Goal: Check status: Check status

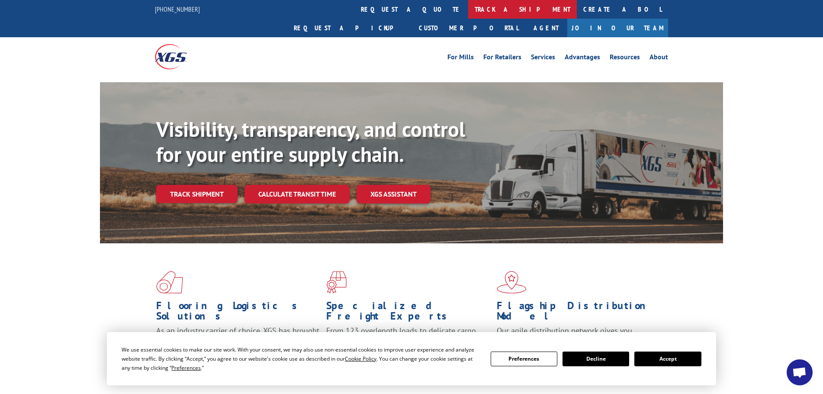
click at [468, 13] on link "track a shipment" at bounding box center [522, 9] width 109 height 19
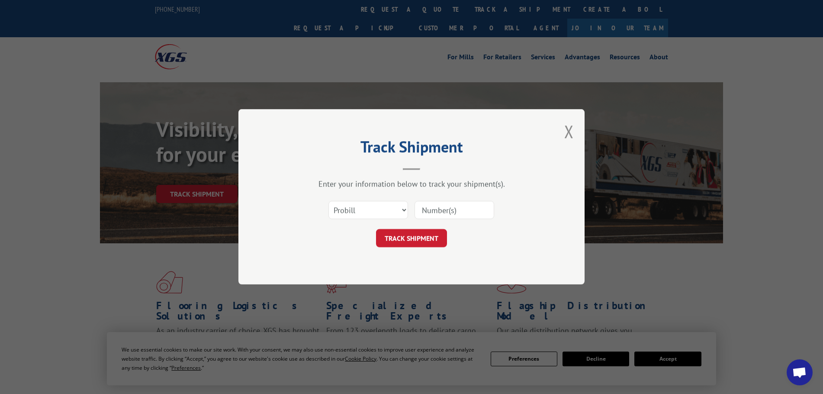
click at [448, 205] on input at bounding box center [454, 210] width 80 height 18
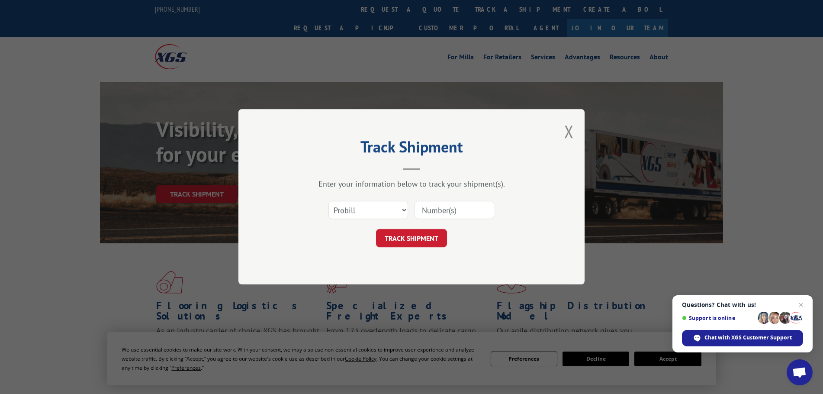
paste input "14367120"
type input "14367120"
click at [406, 238] on button "TRACK SHIPMENT" at bounding box center [411, 238] width 71 height 18
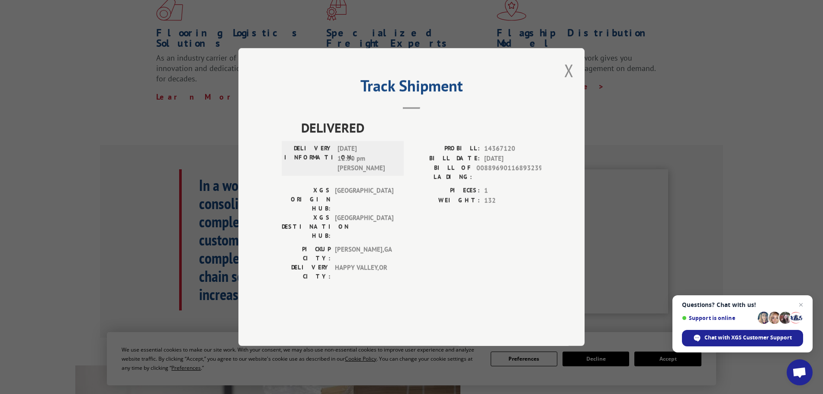
scroll to position [260, 0]
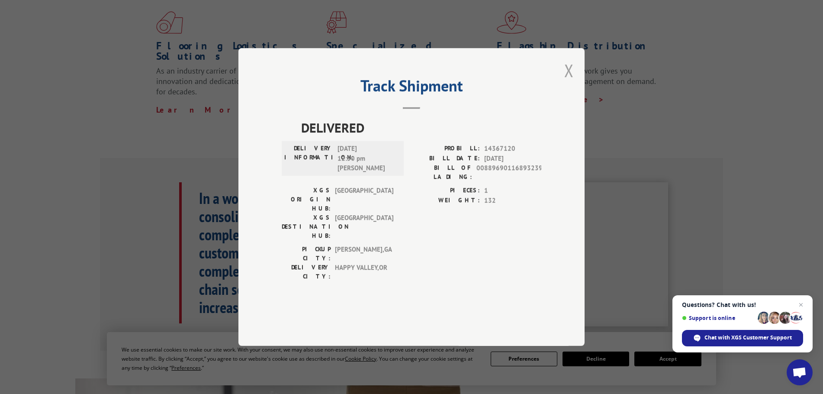
click at [570, 82] on button "Close modal" at bounding box center [569, 70] width 10 height 23
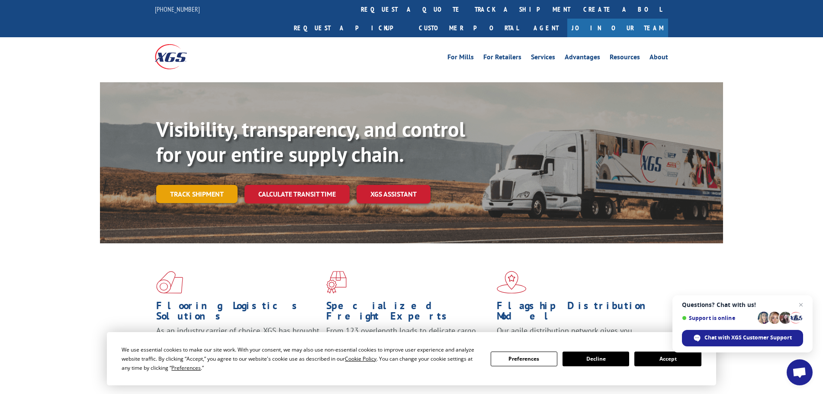
click at [215, 185] on link "Track shipment" at bounding box center [196, 194] width 81 height 18
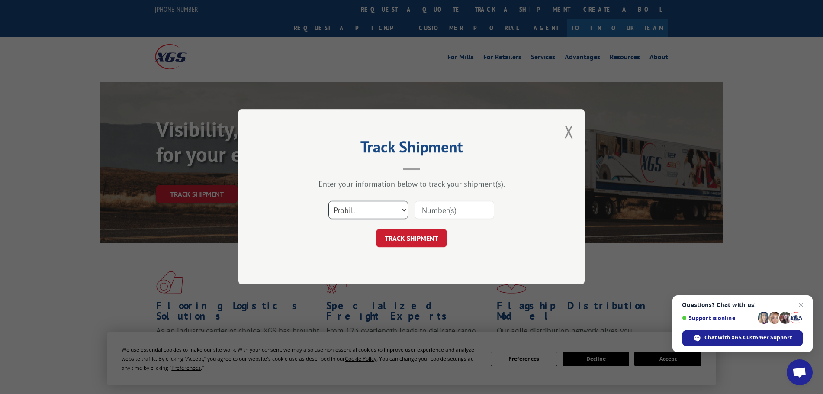
click at [400, 210] on select "Select category... Probill BOL PO" at bounding box center [368, 210] width 80 height 18
select select "po"
click at [328, 201] on select "Select category... Probill BOL PO" at bounding box center [368, 210] width 80 height 18
click at [459, 211] on input at bounding box center [454, 210] width 80 height 18
type input "40527250"
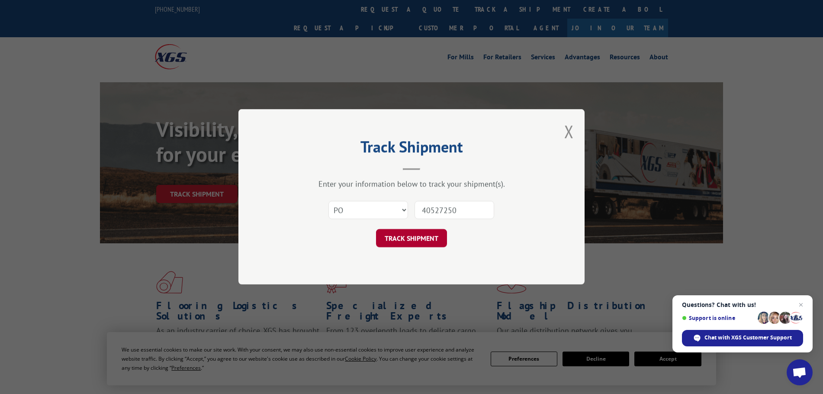
click at [424, 236] on button "TRACK SHIPMENT" at bounding box center [411, 238] width 71 height 18
